Goal: Information Seeking & Learning: Compare options

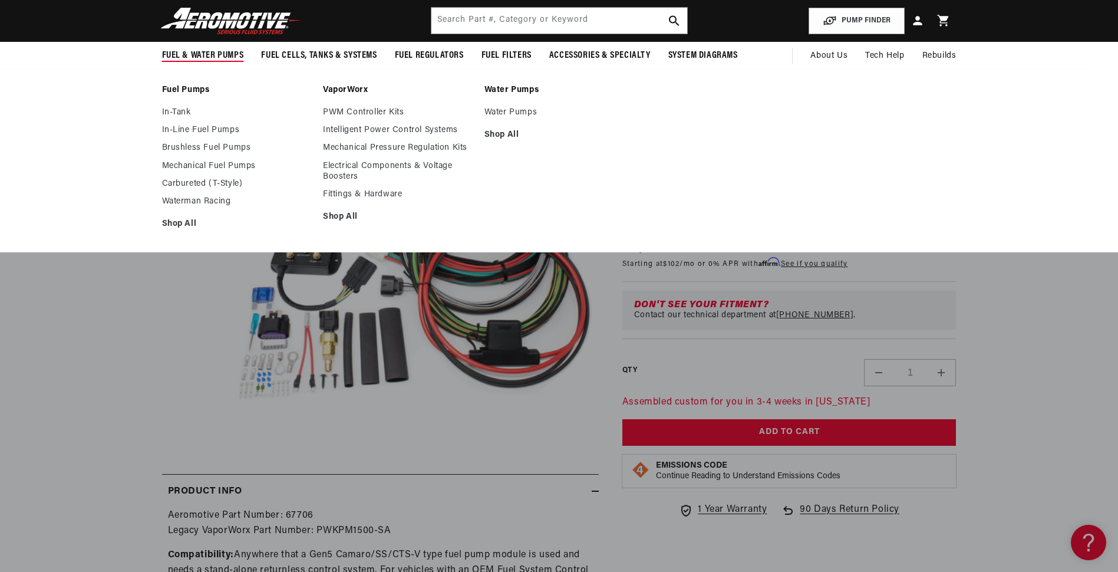
scroll to position [0, 747]
click at [196, 130] on link "In-Line Fuel Pumps" at bounding box center [237, 130] width 150 height 11
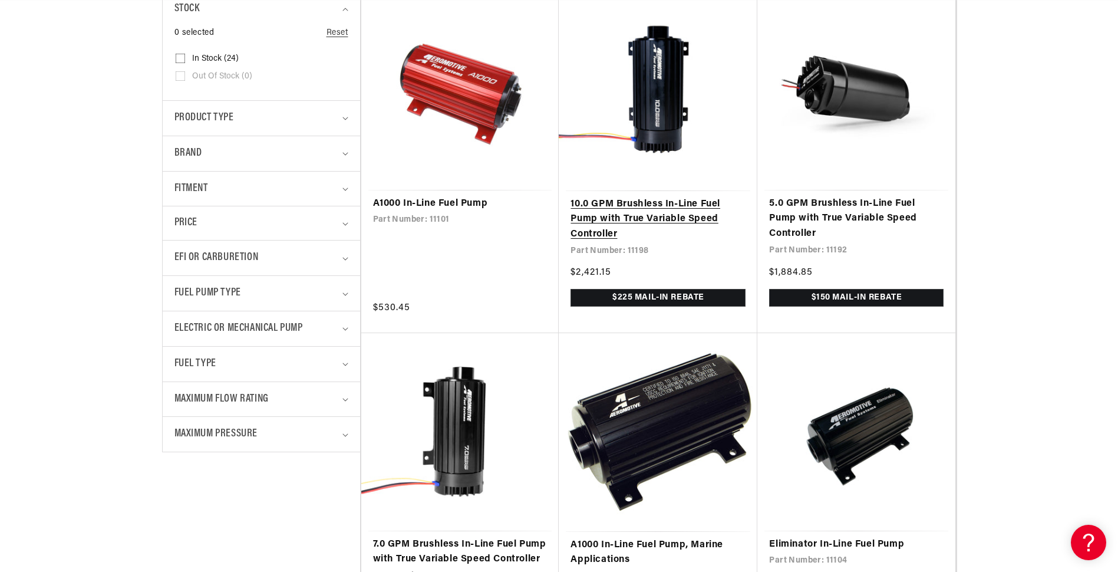
scroll to position [472, 0]
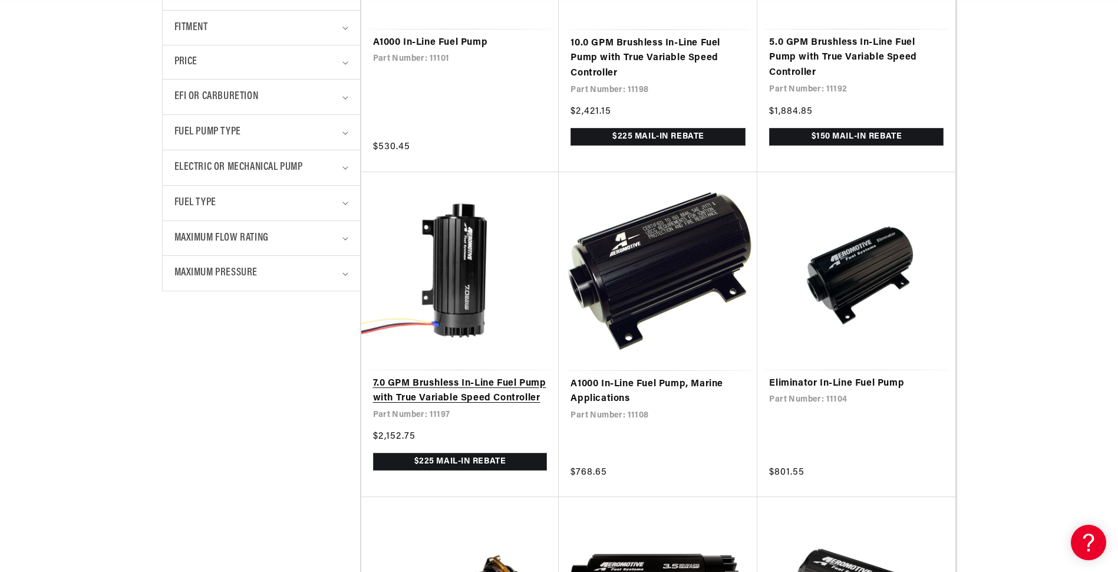
click at [480, 376] on link "7.0 GPM Brushless In-Line Fuel Pump with True Variable Speed Controller" at bounding box center [460, 391] width 174 height 30
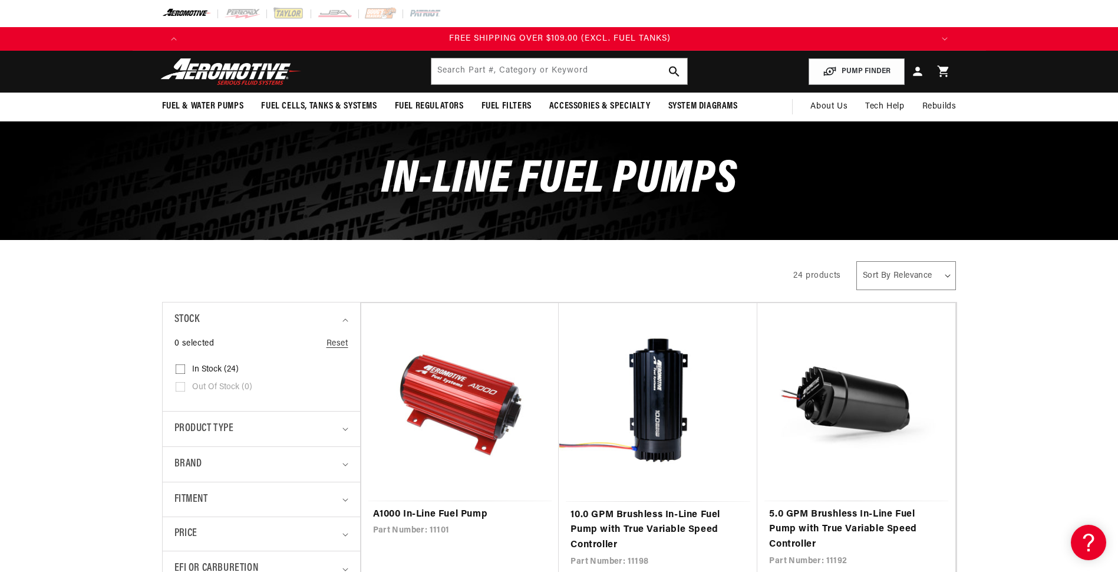
scroll to position [0, 2242]
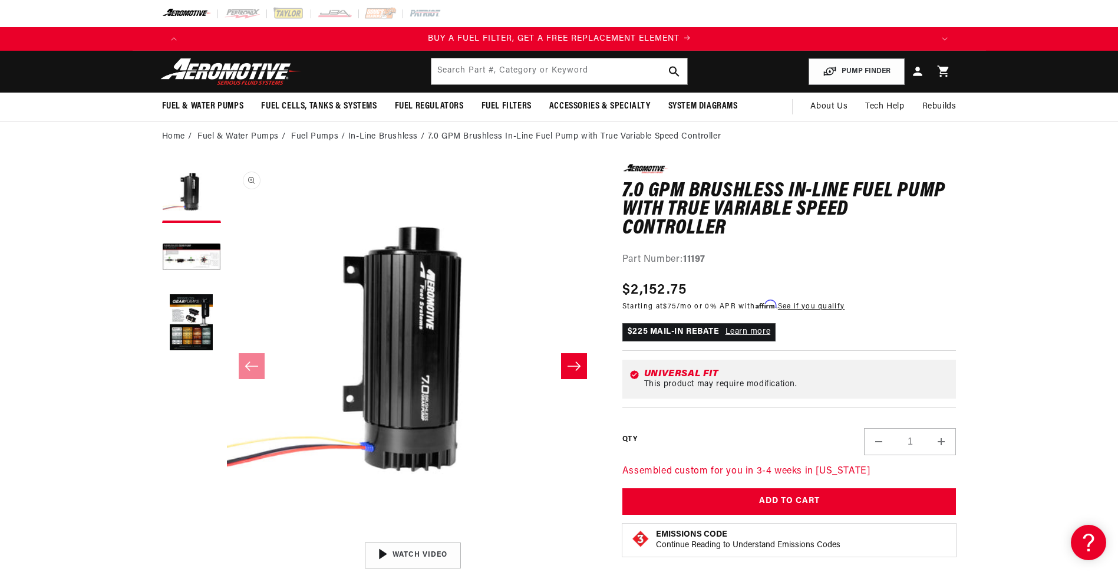
scroll to position [0, 747]
click at [197, 252] on button "Load image 2 in gallery view" at bounding box center [191, 258] width 59 height 59
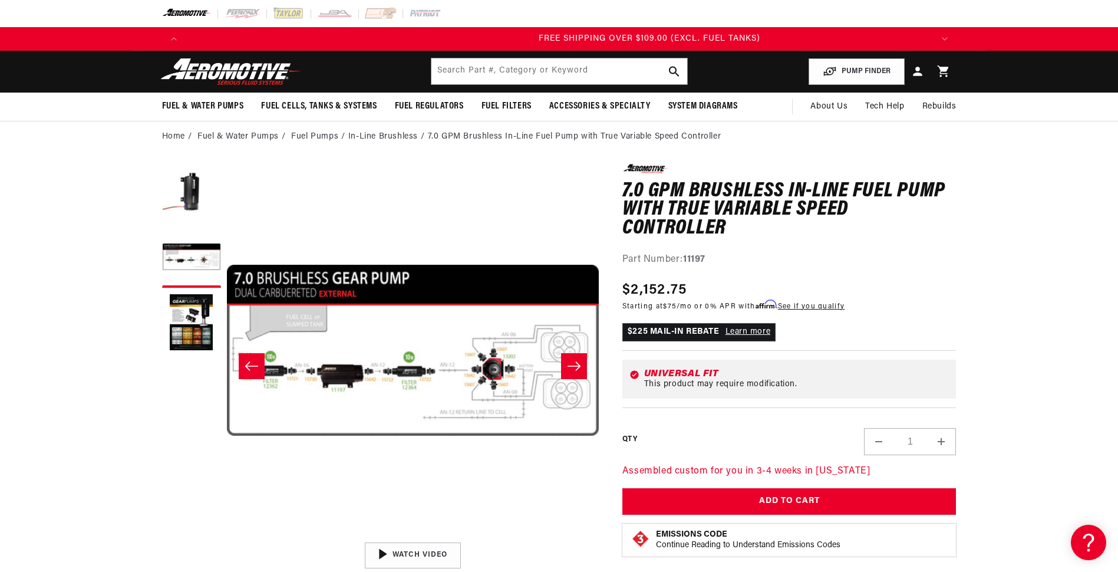
scroll to position [0, 2242]
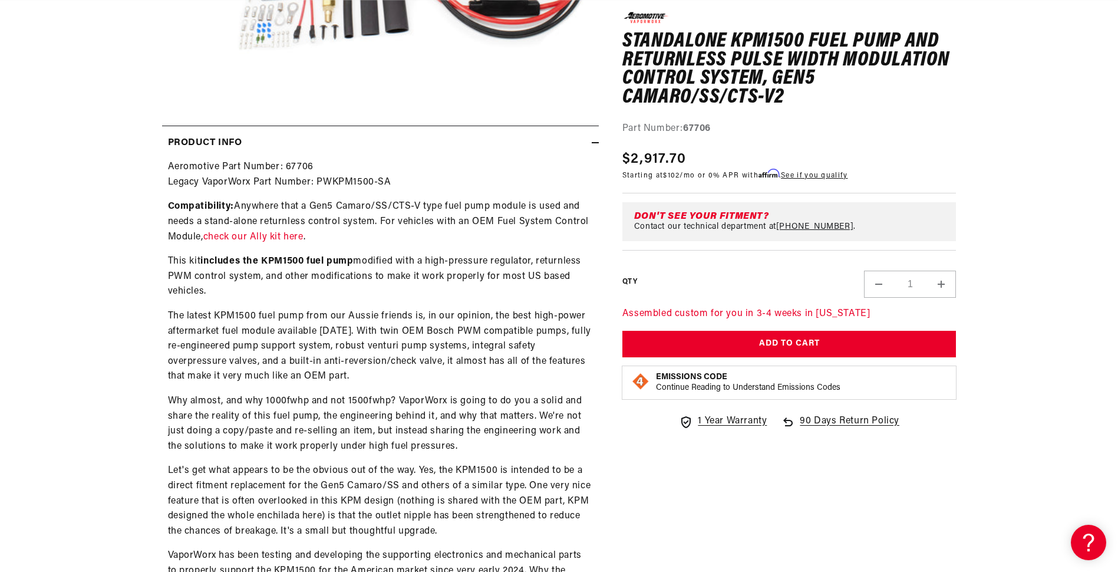
scroll to position [472, 0]
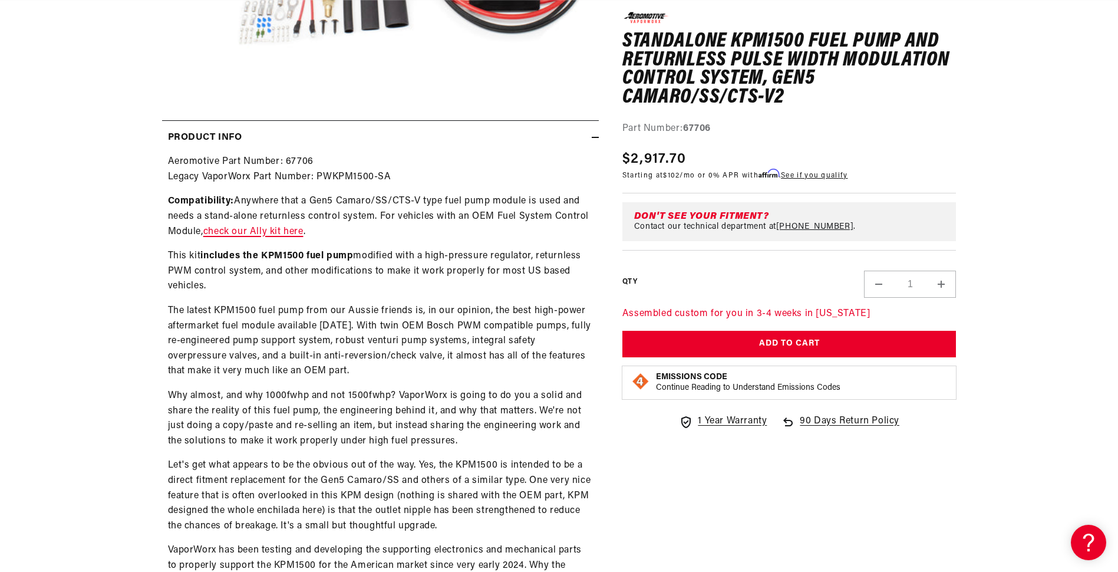
click at [263, 234] on link "check our Ally kit here" at bounding box center [253, 231] width 100 height 9
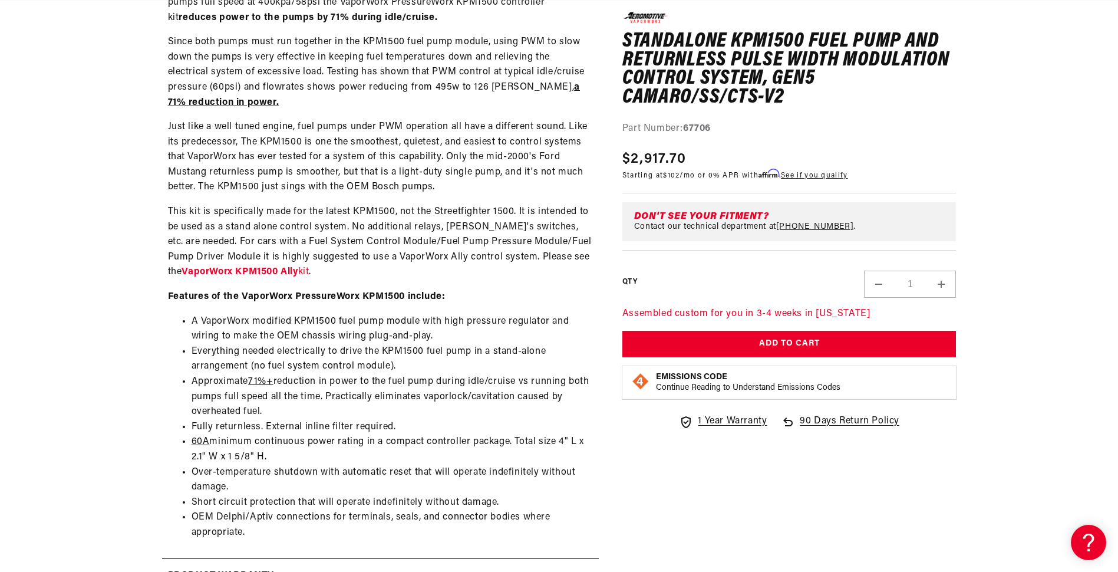
scroll to position [1650, 0]
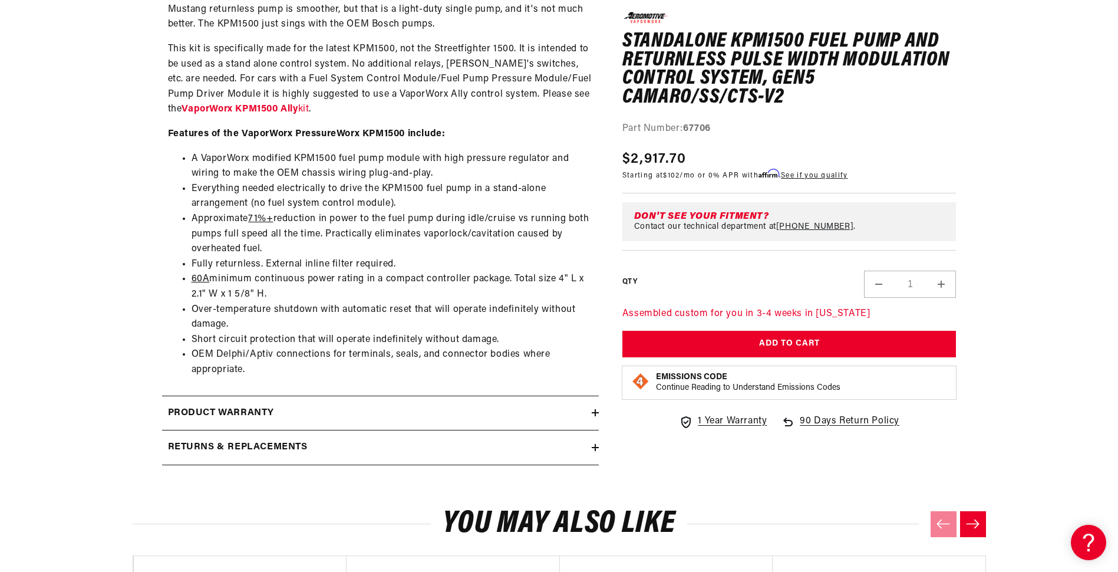
click at [248, 413] on h2 "Product warranty" at bounding box center [221, 413] width 107 height 15
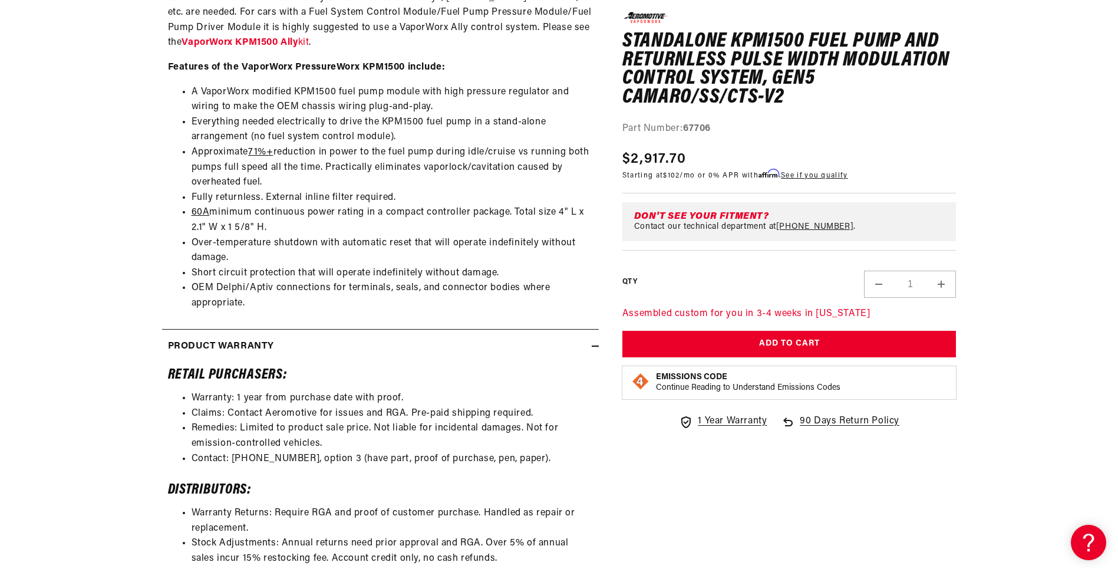
scroll to position [1886, 0]
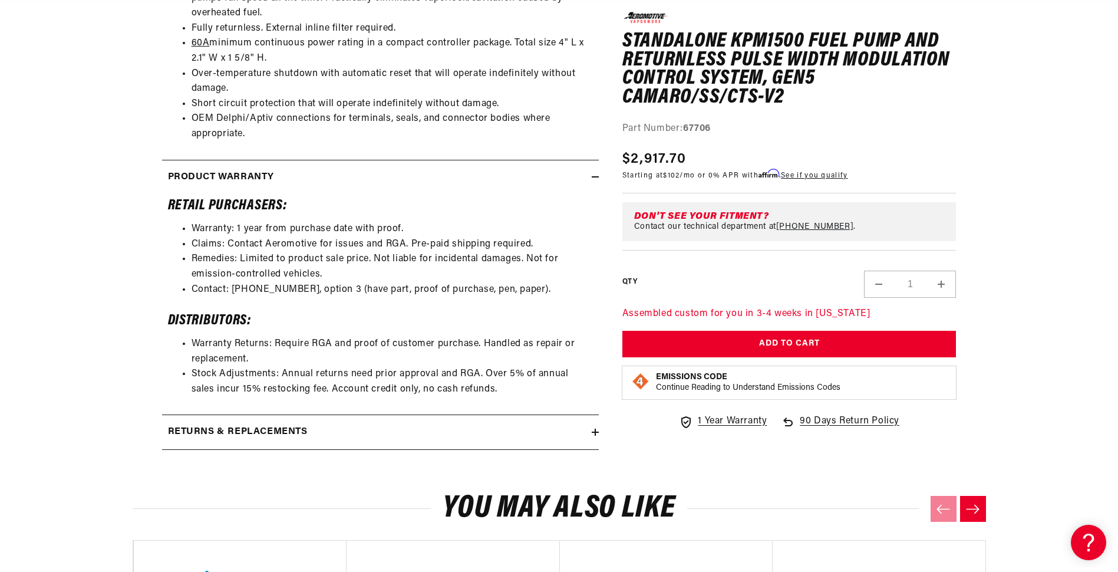
click at [228, 441] on summary "Returns & replacements" at bounding box center [380, 432] width 437 height 34
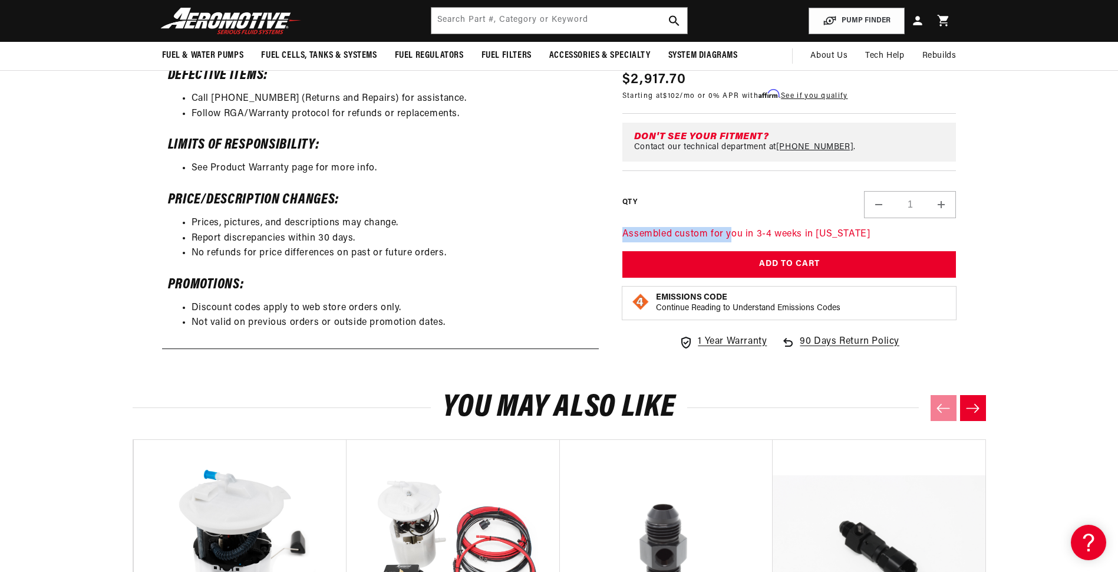
scroll to position [0, 0]
drag, startPoint x: 624, startPoint y: 236, endPoint x: 848, endPoint y: 221, distance: 225.1
click at [848, 221] on div "0.0 star rating Write a review Standalone KPM1500 Fuel Pump and Returnless Puls…" at bounding box center [789, 146] width 334 height 429
drag, startPoint x: 848, startPoint y: 221, endPoint x: 1050, endPoint y: 205, distance: 202.8
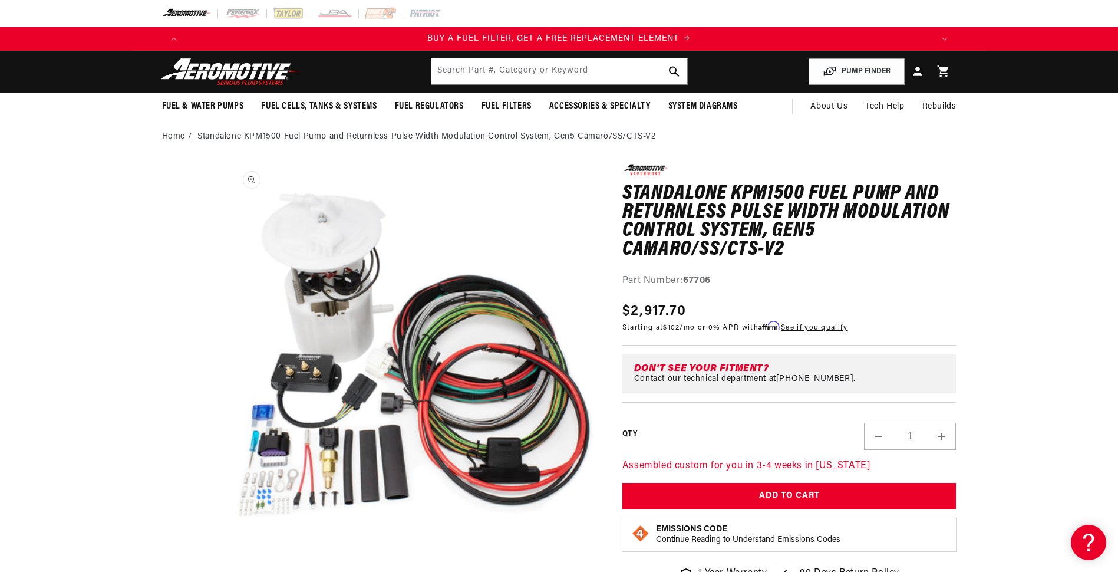
click at [227, 536] on button "Open media 1 in modal" at bounding box center [227, 536] width 0 height 0
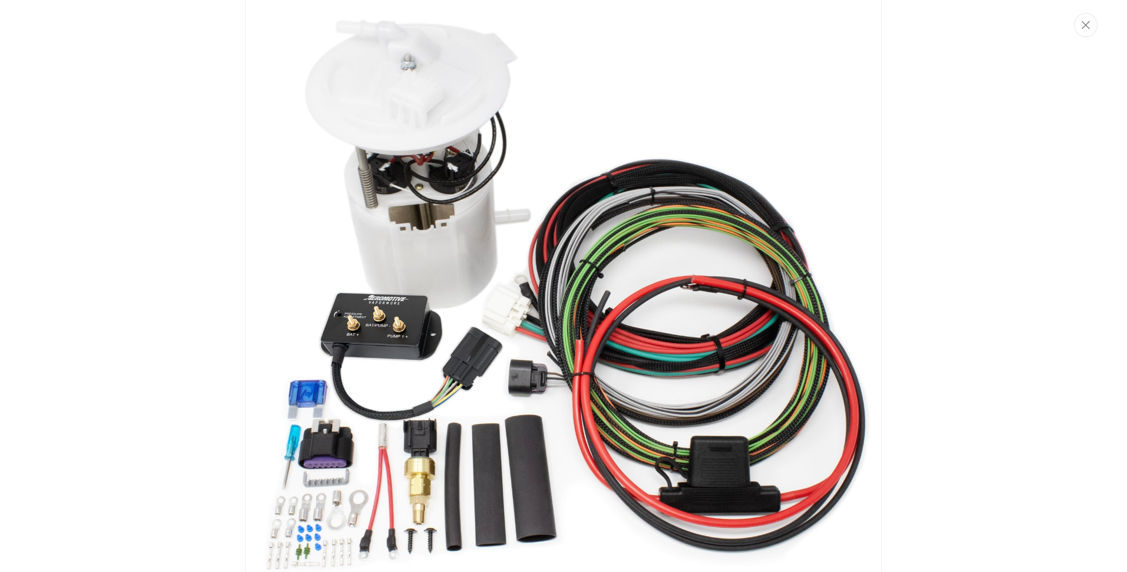
click at [382, 332] on img "Media gallery" at bounding box center [563, 286] width 637 height 637
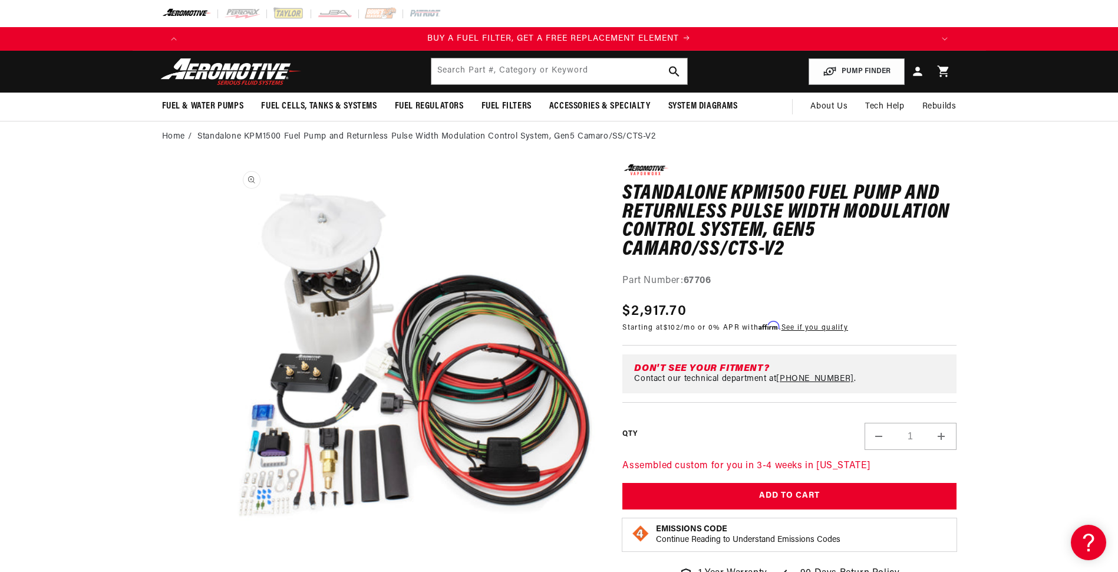
click at [227, 536] on button "Open media 1 in modal" at bounding box center [227, 536] width 0 height 0
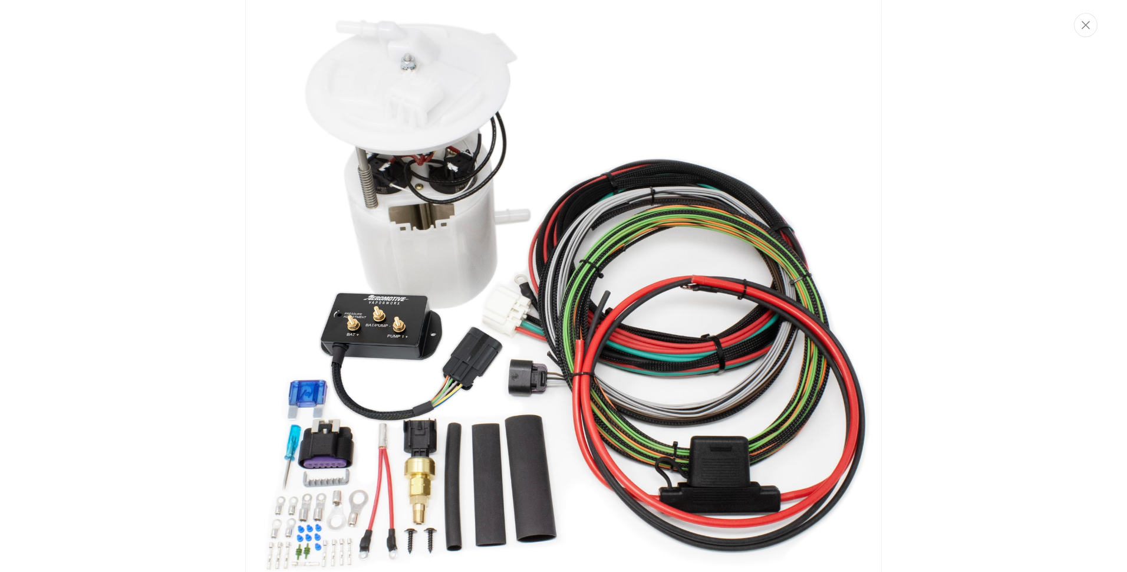
click at [408, 169] on img "Media gallery" at bounding box center [563, 286] width 637 height 637
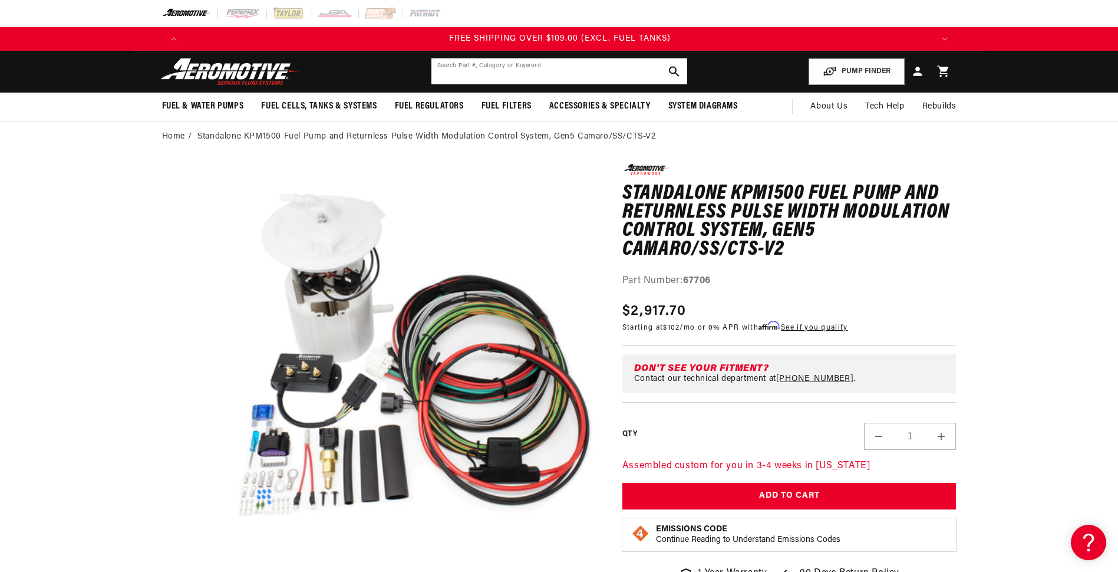
click at [558, 65] on input "text" at bounding box center [559, 71] width 256 height 26
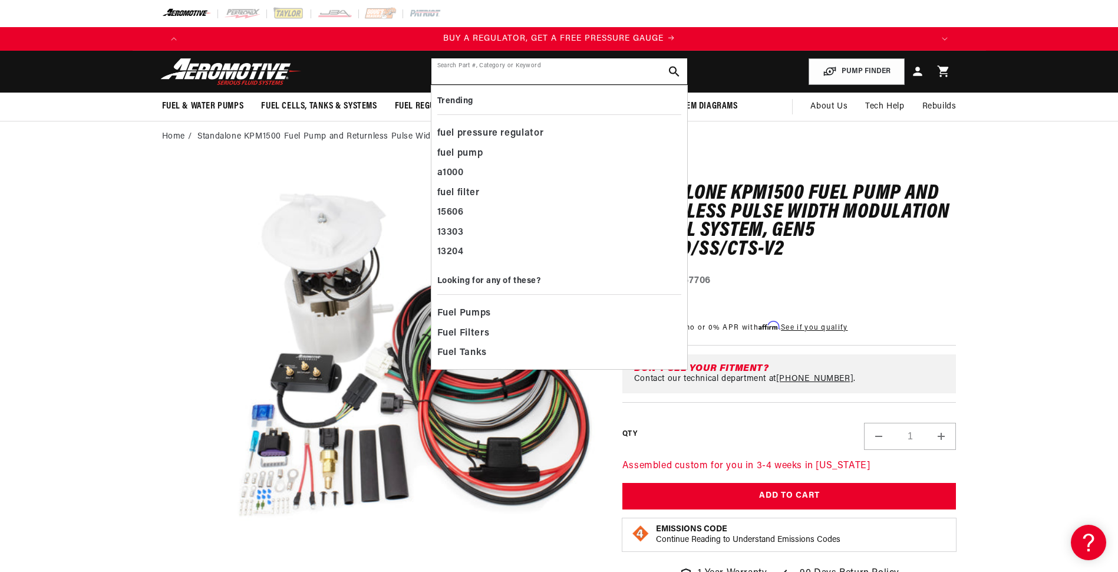
paste input "MU2101"
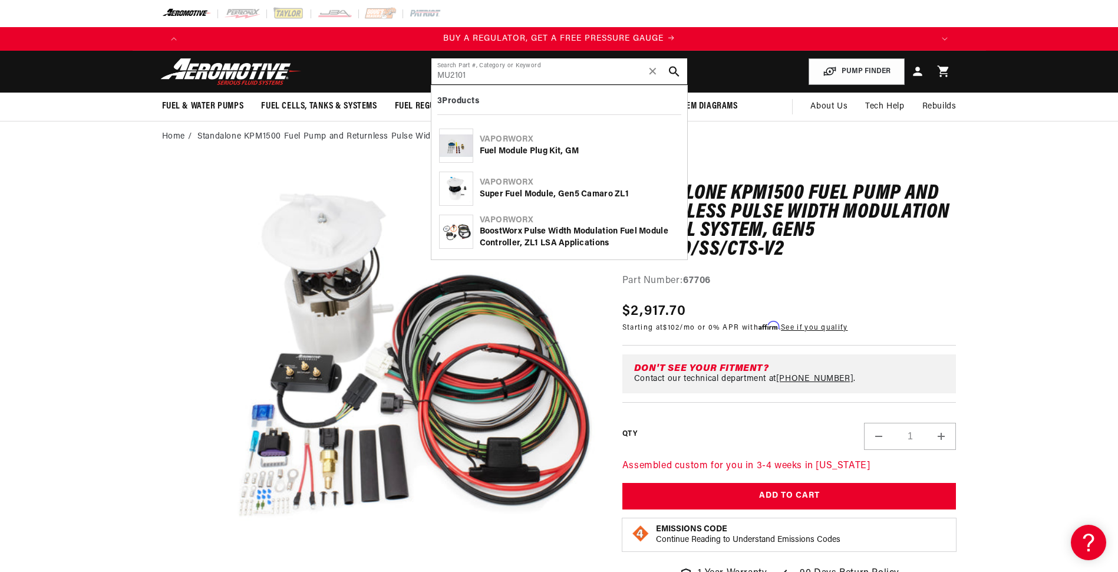
type input "MU2101"
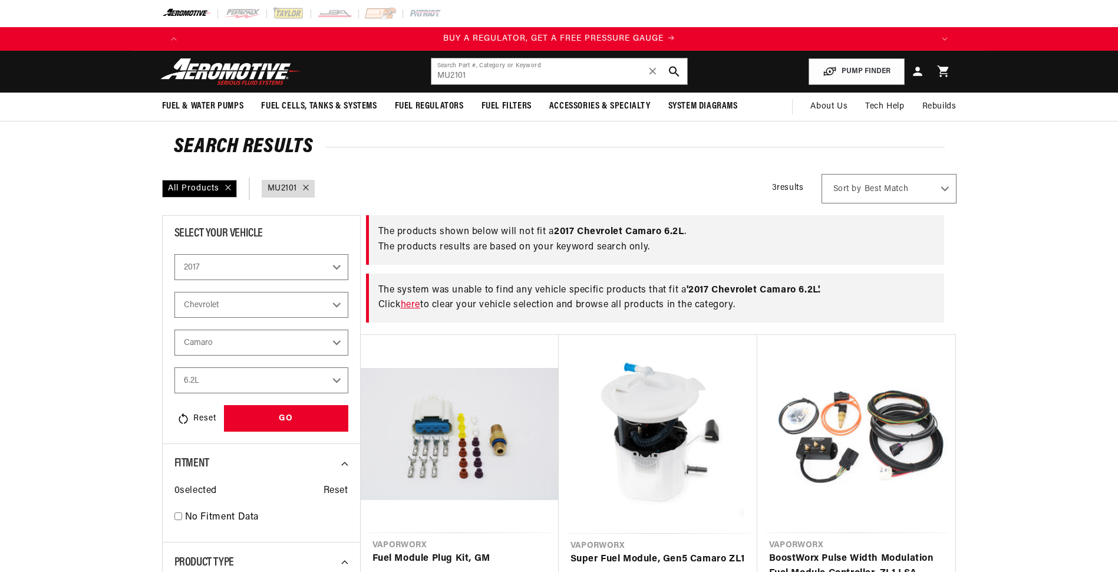
select select "2017"
select select "Chevrolet"
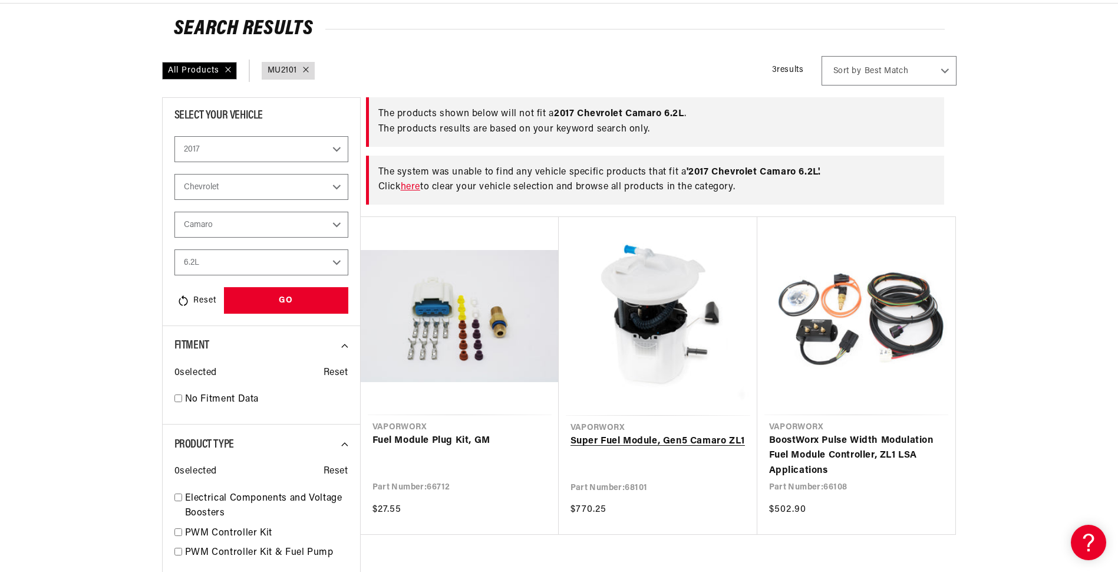
scroll to position [0, 747]
click at [675, 434] on link "Super Fuel Module, Gen5 Camaro ZL1" at bounding box center [658, 441] width 175 height 15
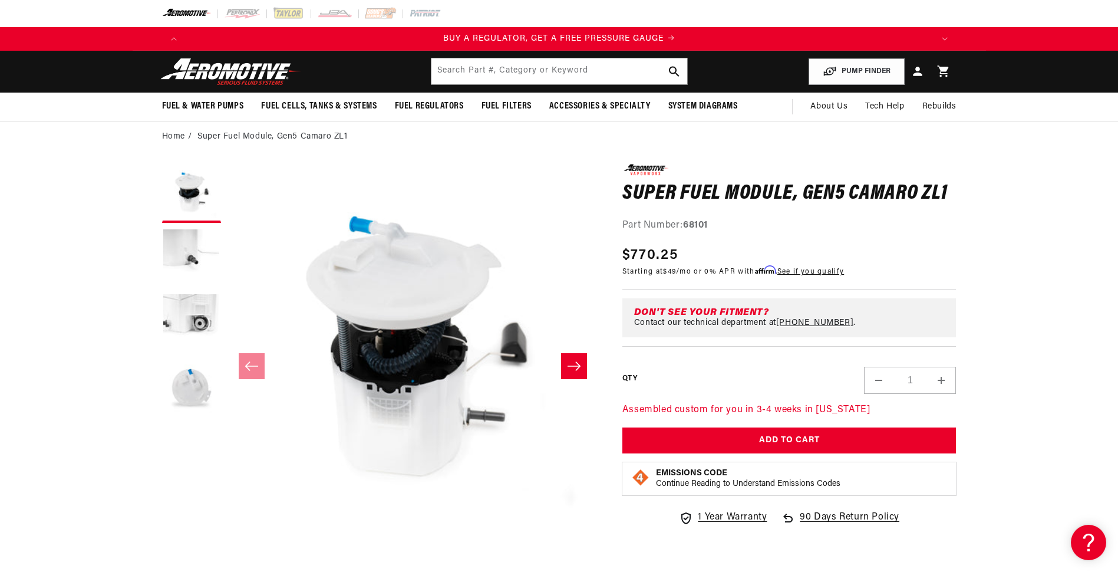
click at [572, 363] on icon "Slide right" at bounding box center [574, 366] width 14 height 12
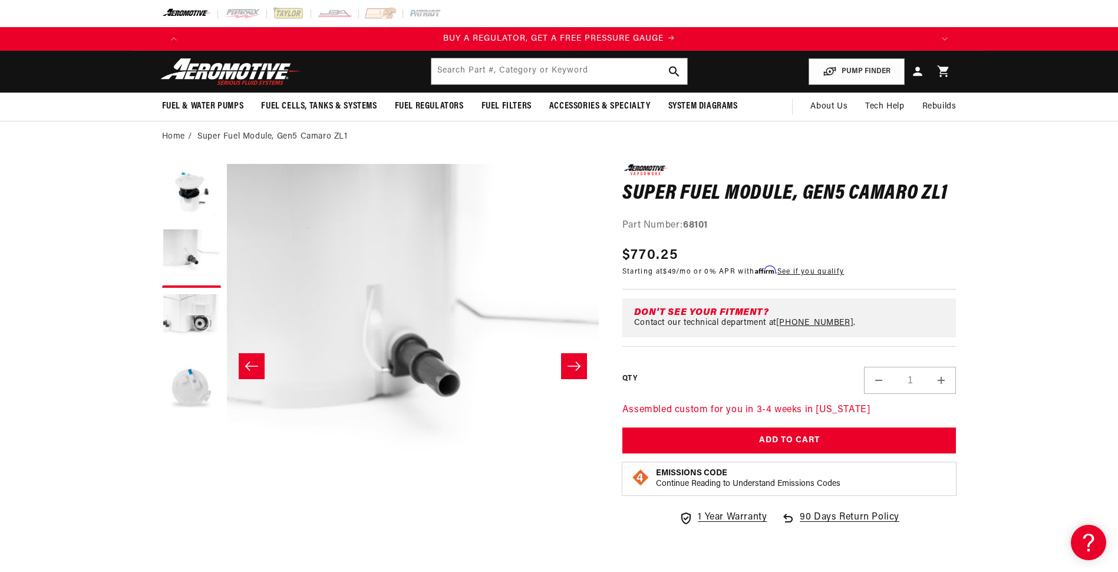
scroll to position [0, 240]
click at [579, 364] on icon "Slide right" at bounding box center [574, 366] width 14 height 12
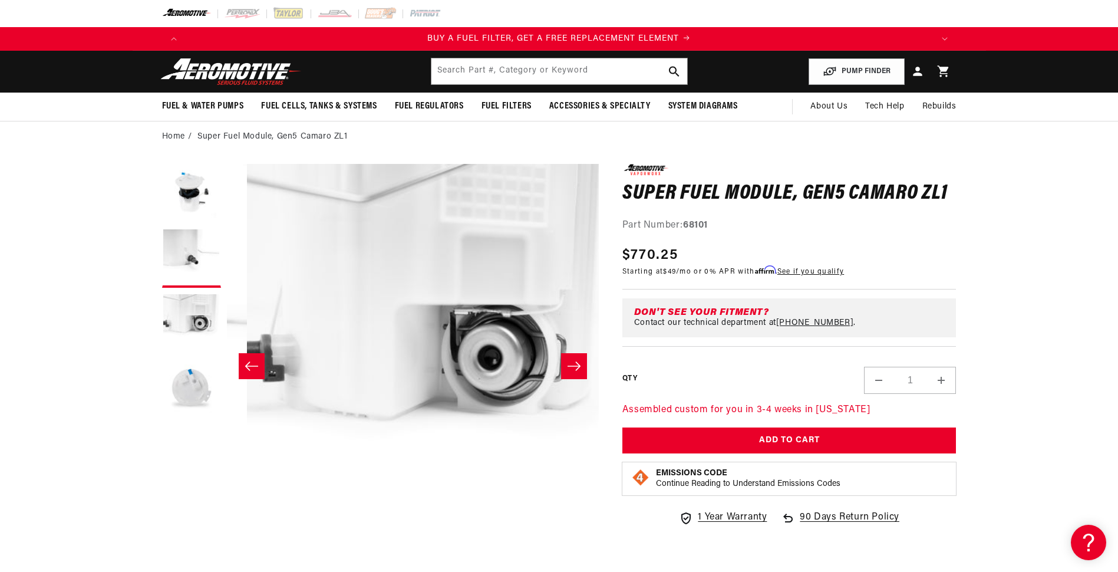
scroll to position [0, 744]
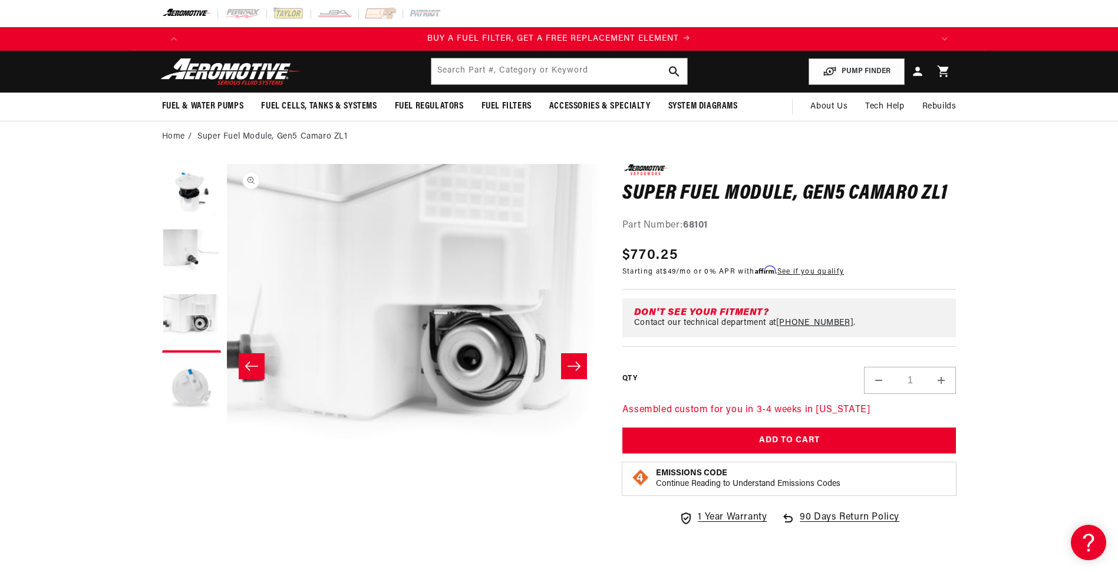
click at [226, 536] on button "Open media 3 in modal" at bounding box center [226, 536] width 0 height 0
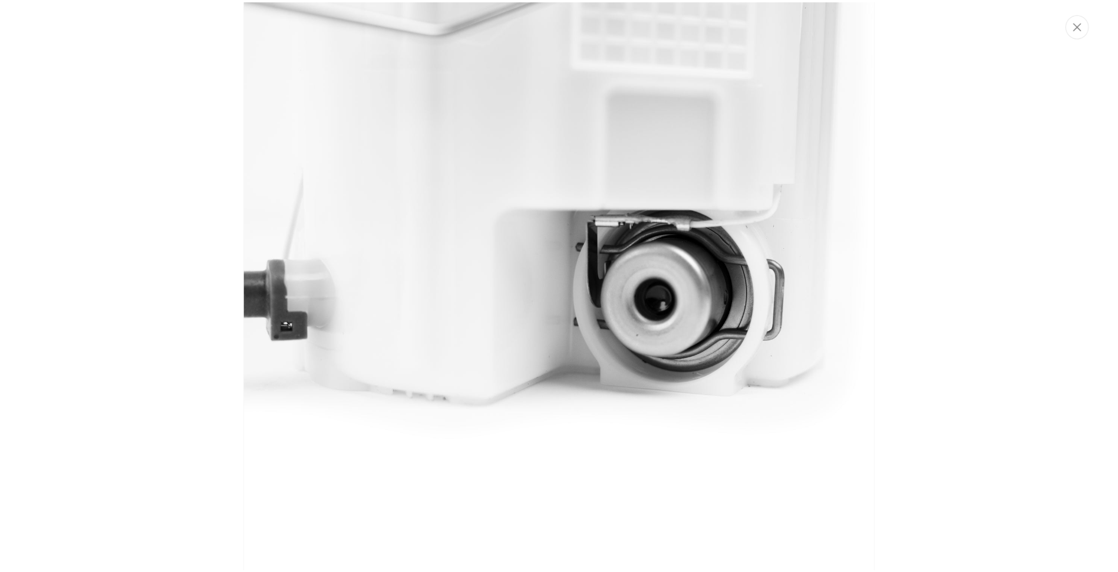
scroll to position [0, 1495]
click at [1087, 21] on icon "Close" at bounding box center [1086, 25] width 8 height 9
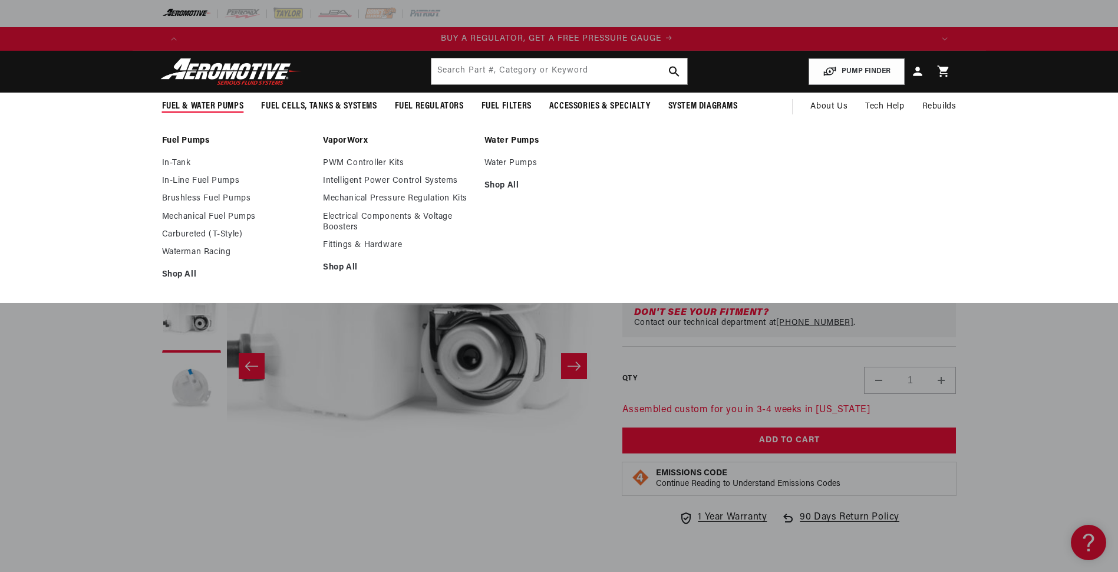
scroll to position [0, 0]
click at [199, 271] on link "Shop All" at bounding box center [237, 274] width 150 height 11
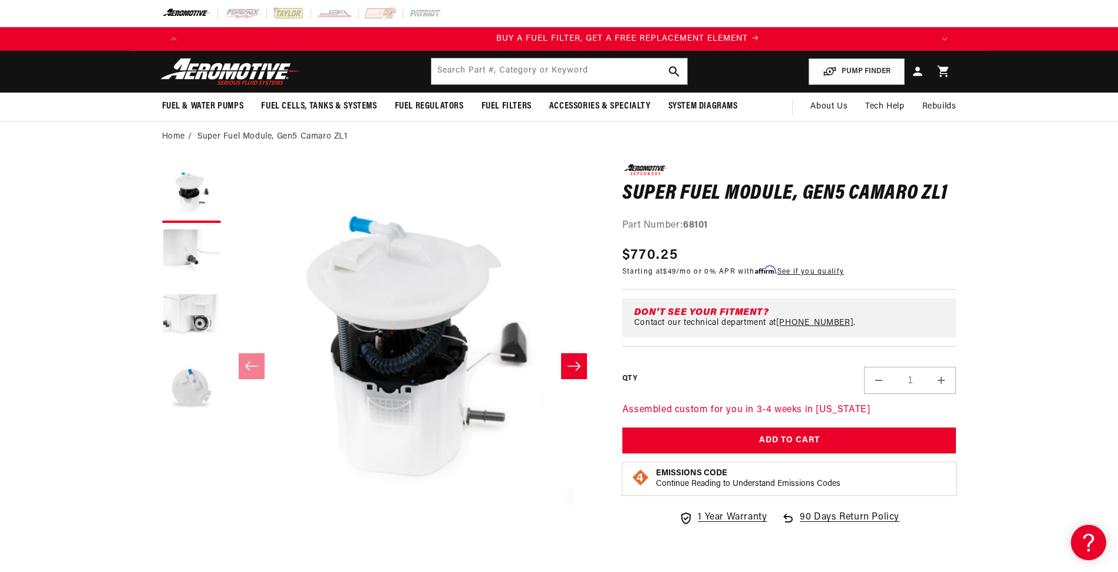
scroll to position [0, 747]
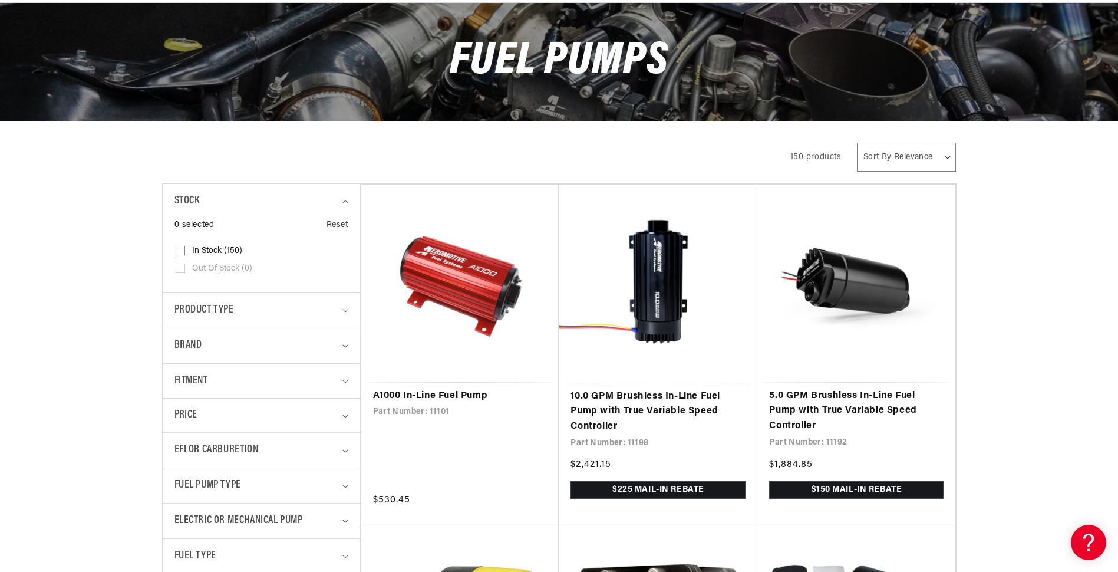
scroll to position [177, 0]
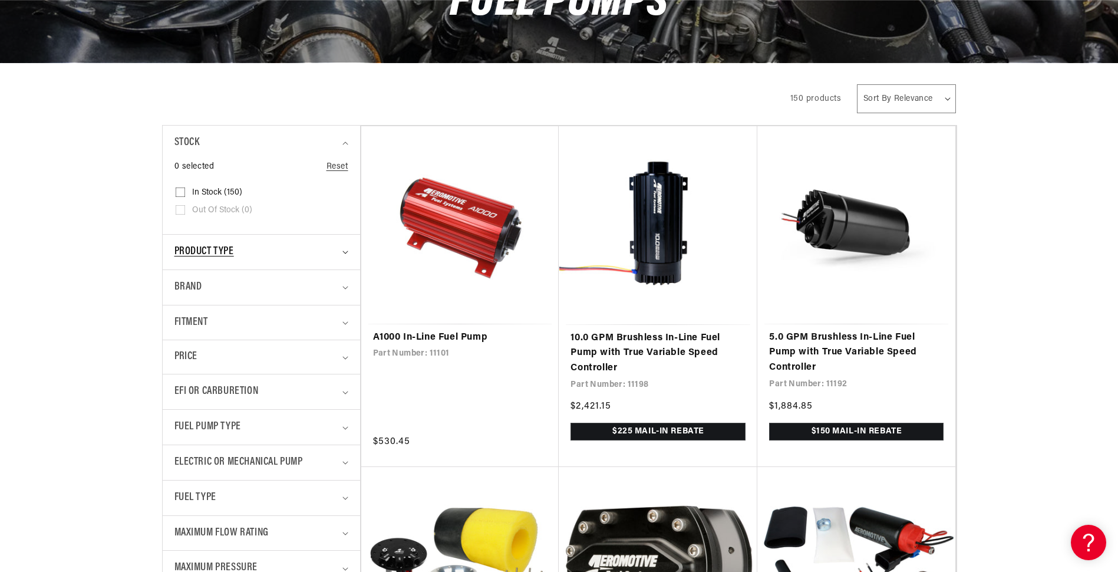
click at [216, 252] on span "Product type" at bounding box center [204, 251] width 60 height 17
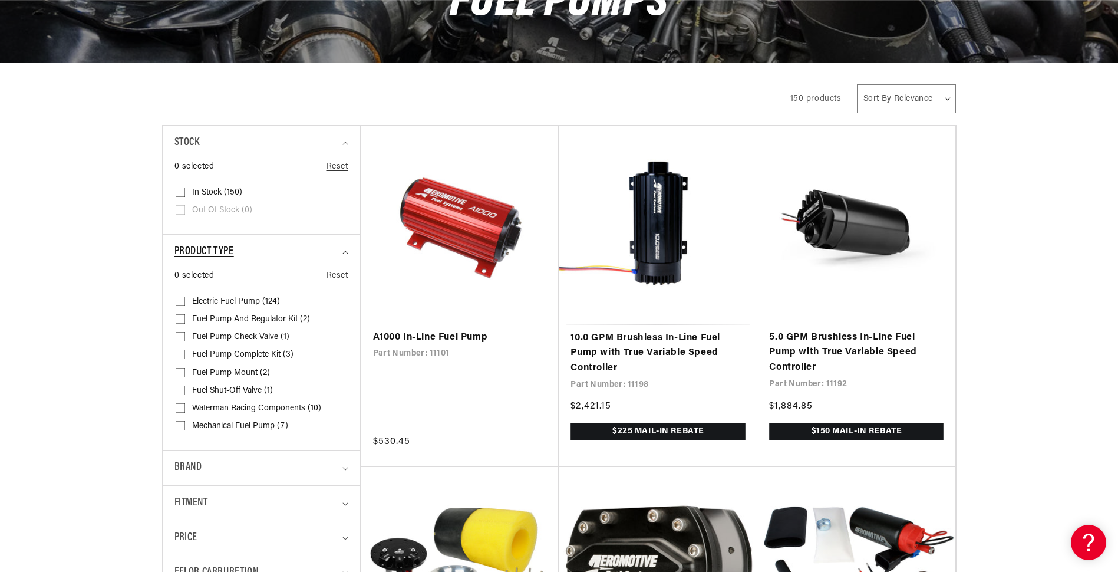
scroll to position [0, 747]
click at [212, 252] on span "Product type" at bounding box center [204, 251] width 60 height 17
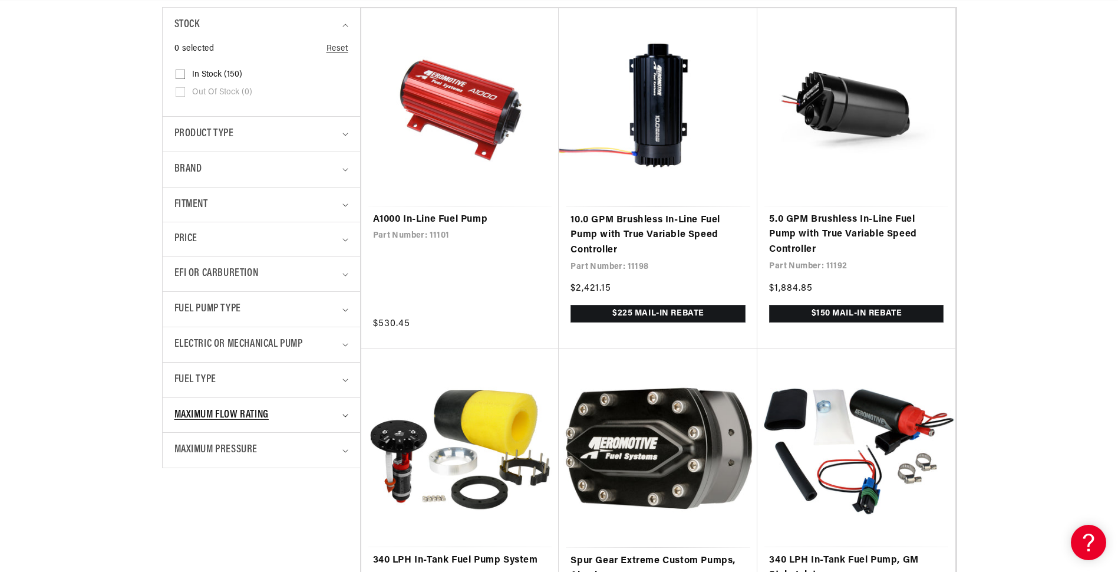
scroll to position [0, 2242]
click at [210, 414] on span "Maximum Flow Rating" at bounding box center [221, 415] width 94 height 17
click at [220, 447] on span "Maximum Pressure" at bounding box center [216, 449] width 84 height 17
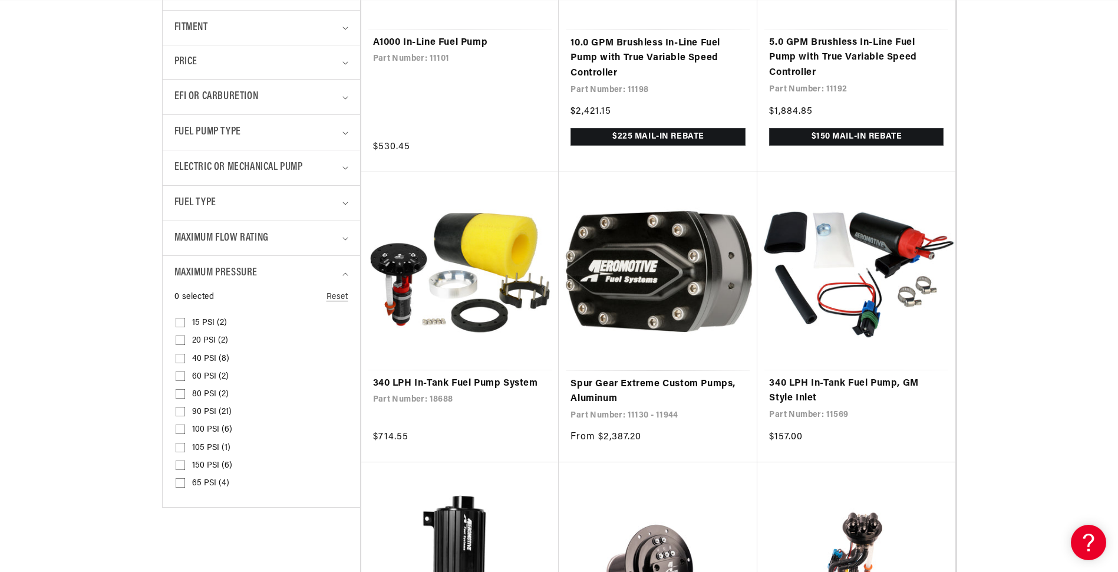
scroll to position [0, 0]
click at [181, 395] on input "80 PSI (2) 80 PSI (2 products)" at bounding box center [180, 395] width 9 height 9
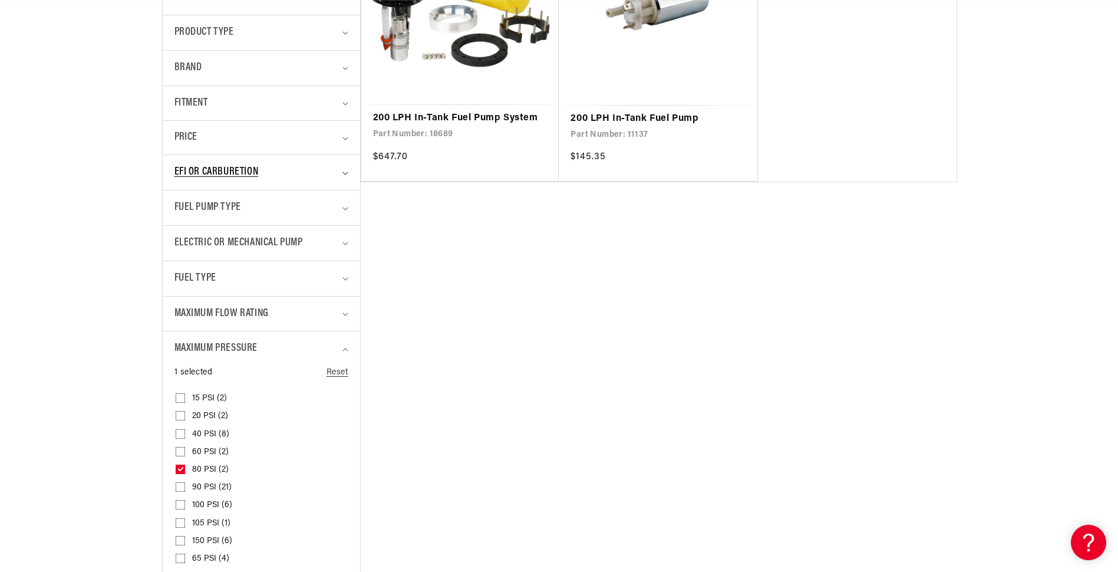
scroll to position [413, 0]
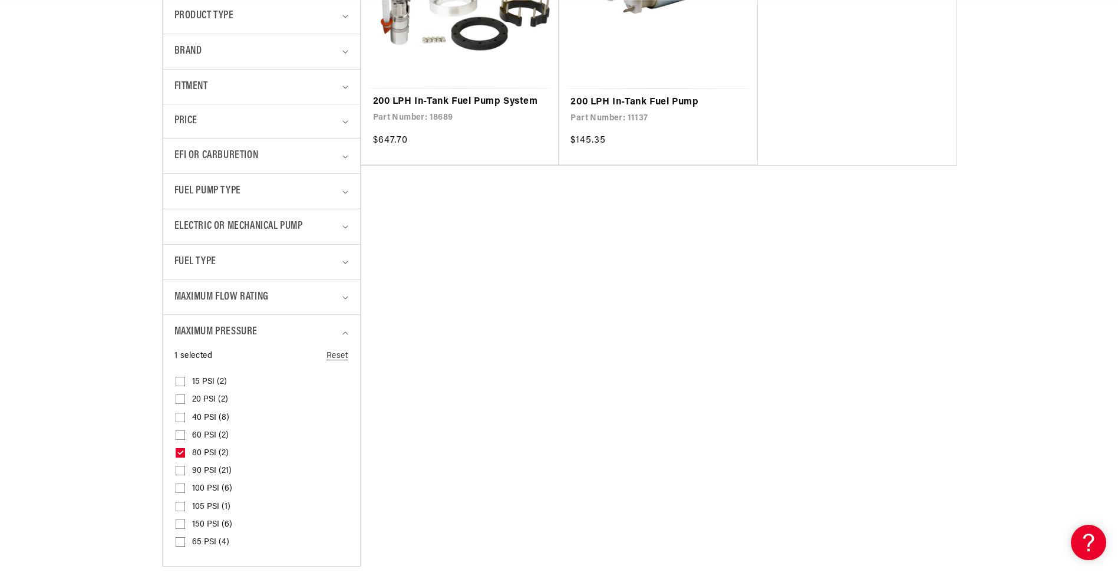
click at [177, 453] on icon at bounding box center [180, 452] width 6 height 4
click at [177, 453] on input "80 PSI (2) 80 PSI (2 products)" at bounding box center [180, 454] width 9 height 9
checkbox input "false"
click at [180, 468] on input "90 PSI (21) 90 PSI (21 products)" at bounding box center [180, 472] width 9 height 9
checkbox input "true"
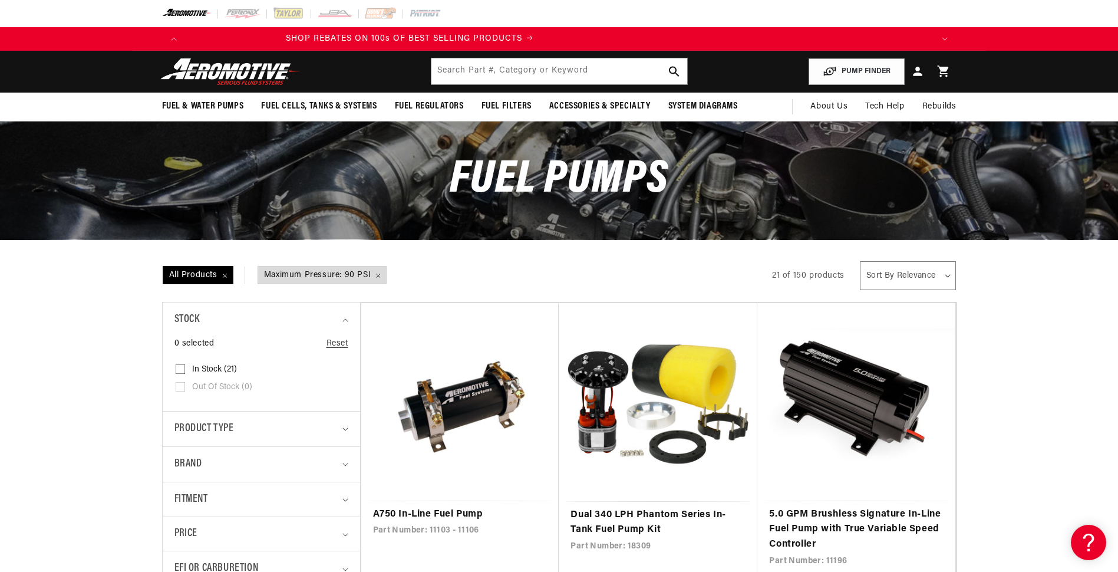
scroll to position [0, 2105]
